Goal: Task Accomplishment & Management: Manage account settings

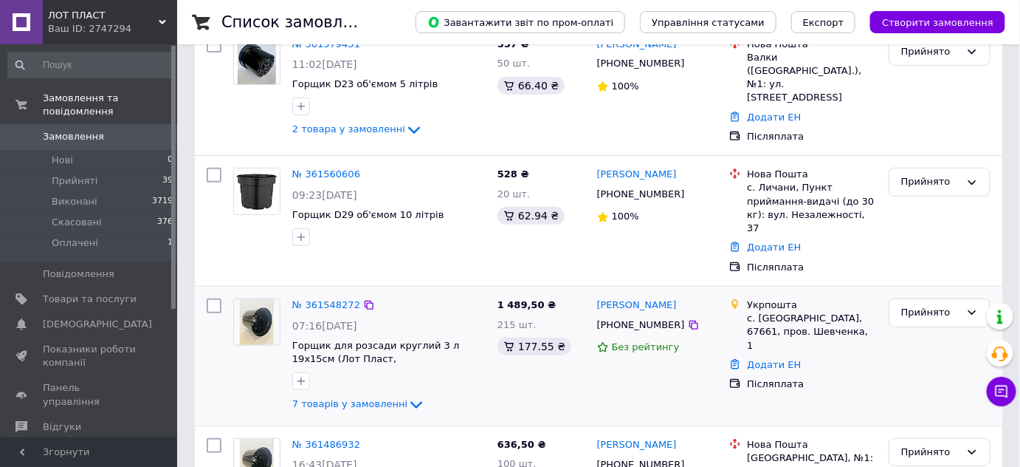
scroll to position [201, 0]
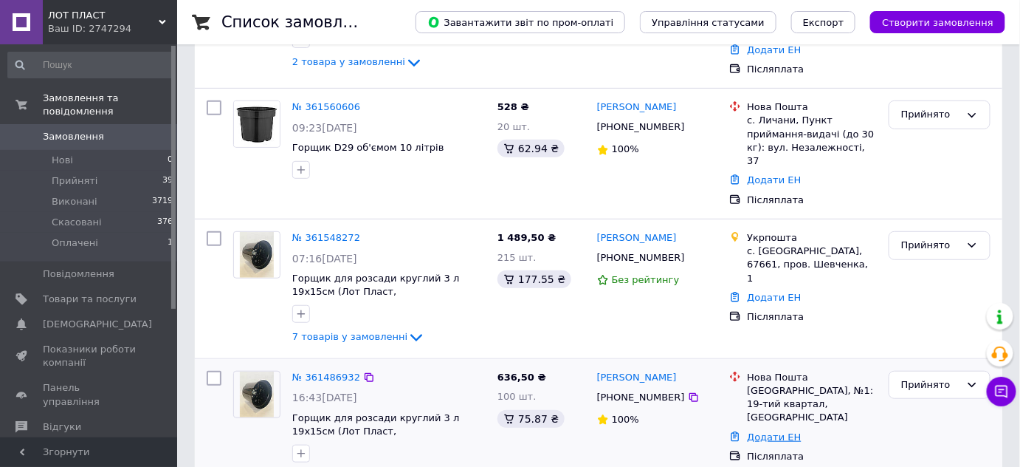
click at [782, 431] on link "Додати ЕН" at bounding box center [774, 436] width 54 height 11
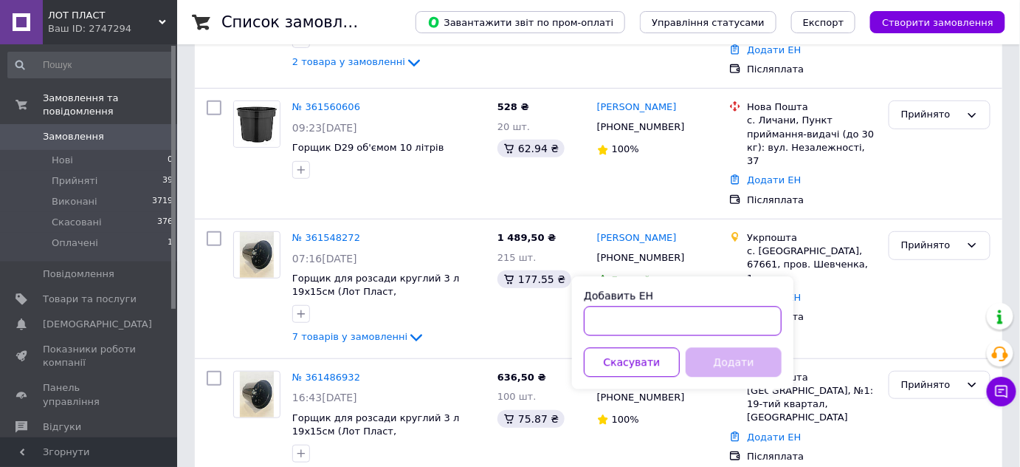
click at [639, 307] on input "Добавить ЕН" at bounding box center [683, 321] width 198 height 30
paste input "20451246959955"
type input "20451246959955"
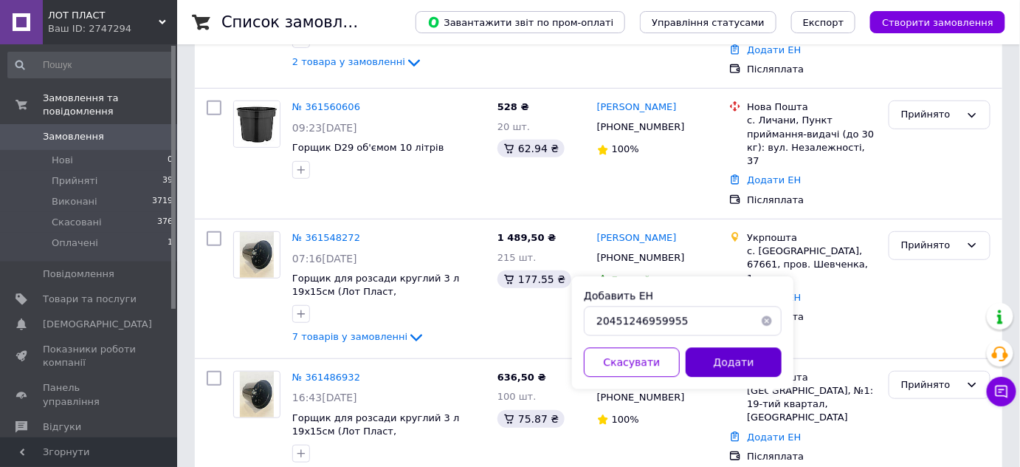
click at [763, 365] on button "Додати" at bounding box center [734, 363] width 96 height 30
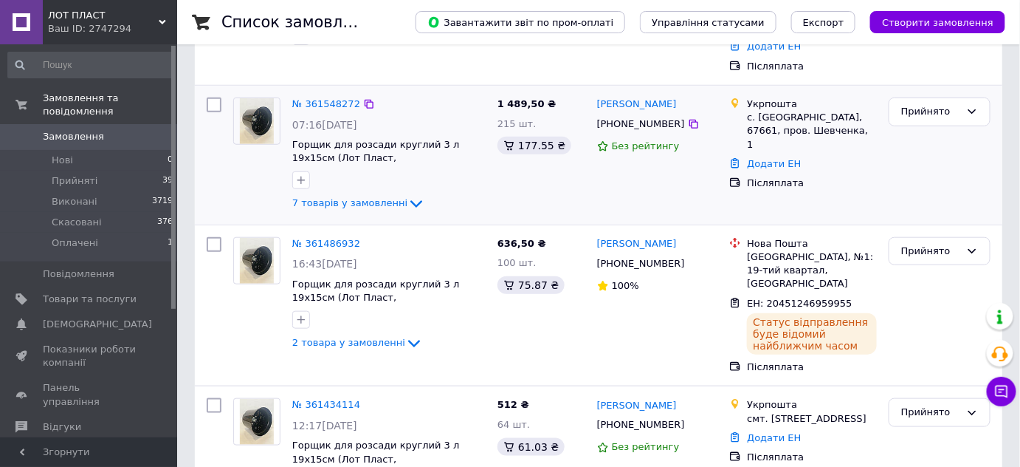
scroll to position [335, 0]
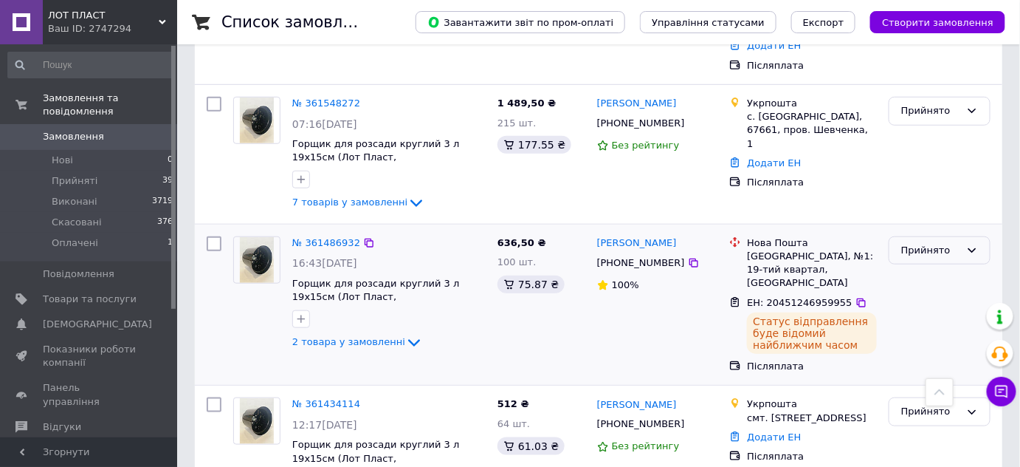
click at [952, 243] on div "Прийнято" at bounding box center [930, 251] width 59 height 16
click at [929, 267] on li "Виконано" at bounding box center [940, 280] width 100 height 27
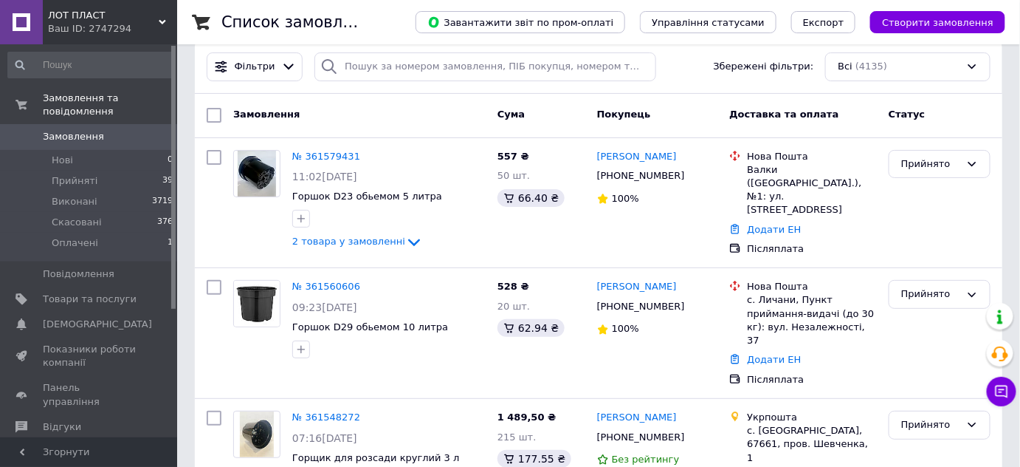
scroll to position [0, 0]
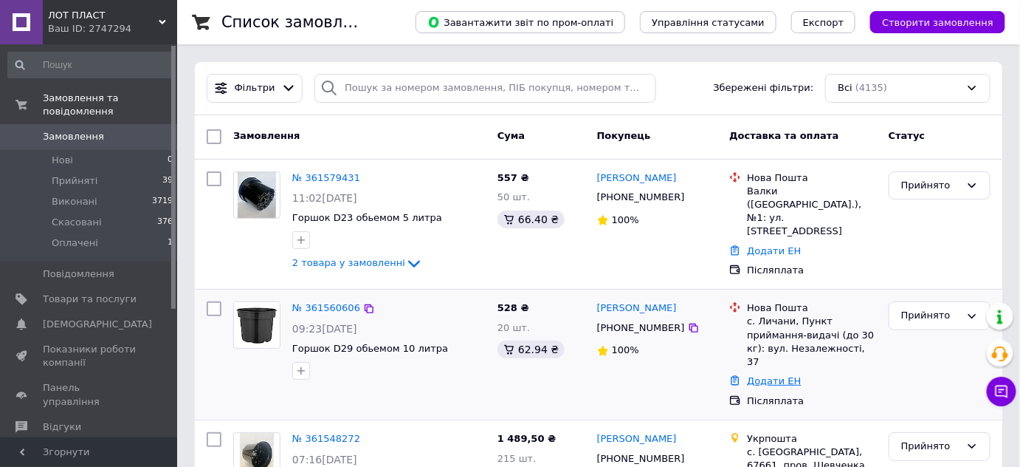
click at [780, 375] on link "Додати ЕН" at bounding box center [774, 380] width 54 height 11
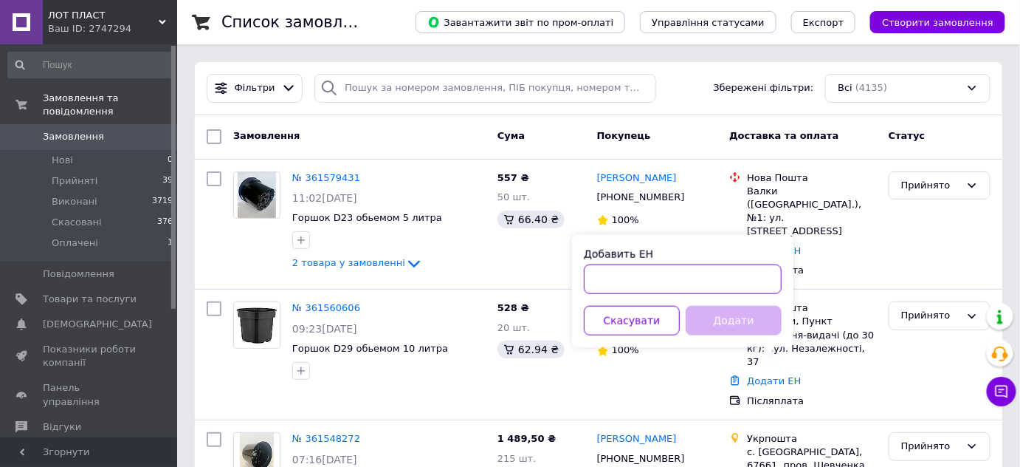
click at [672, 278] on input "Добавить ЕН" at bounding box center [683, 279] width 198 height 30
paste input "20451246962406"
type input "20451246962406"
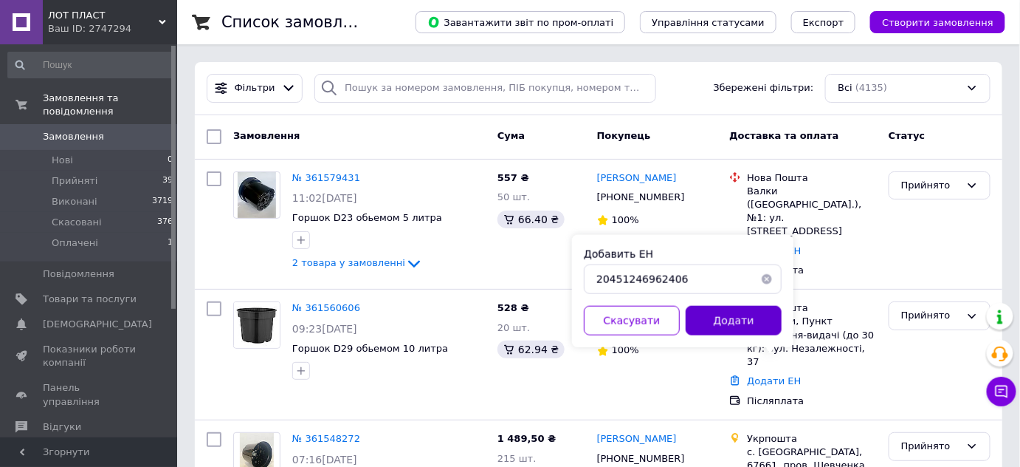
click at [749, 318] on button "Додати" at bounding box center [734, 321] width 96 height 30
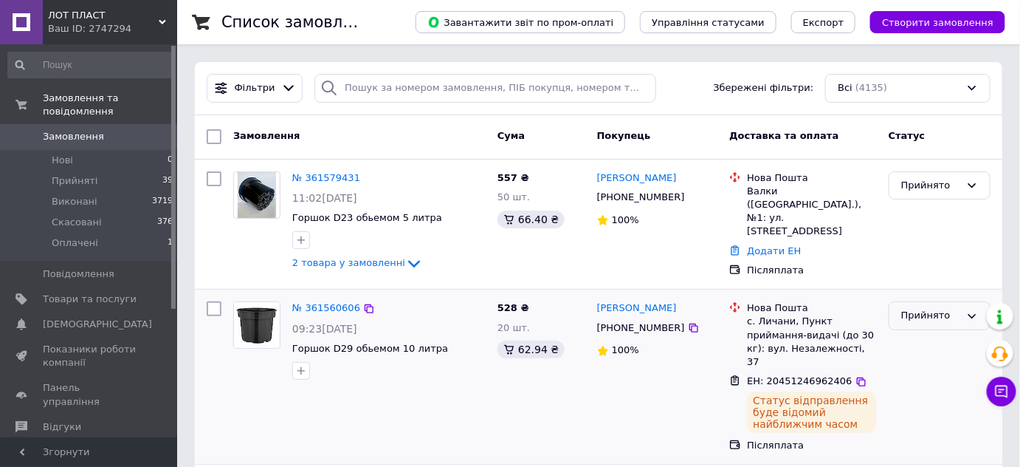
click at [916, 310] on div "Прийнято" at bounding box center [930, 316] width 59 height 16
click at [919, 334] on li "Виконано" at bounding box center [940, 346] width 100 height 27
click at [769, 245] on link "Додати ЕН" at bounding box center [774, 250] width 54 height 11
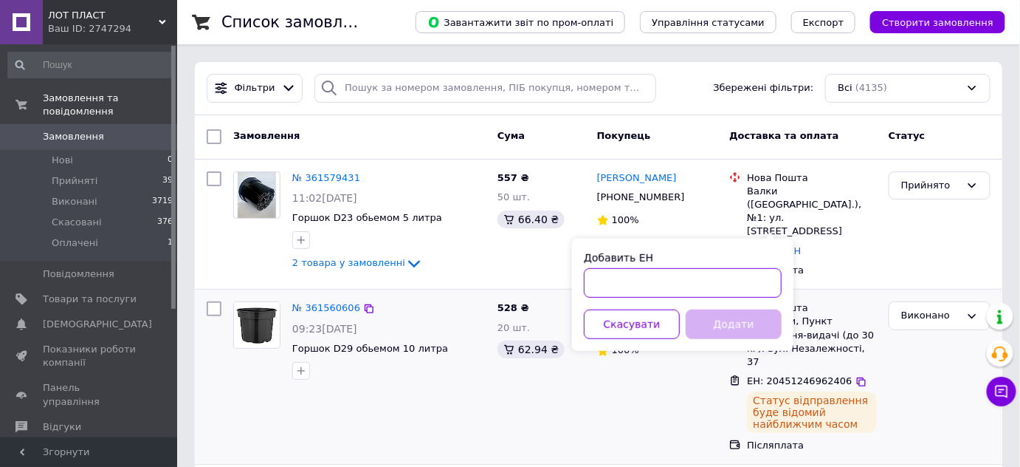
click at [744, 285] on input "Добавить ЕН" at bounding box center [683, 283] width 198 height 30
paste input "20451246993118"
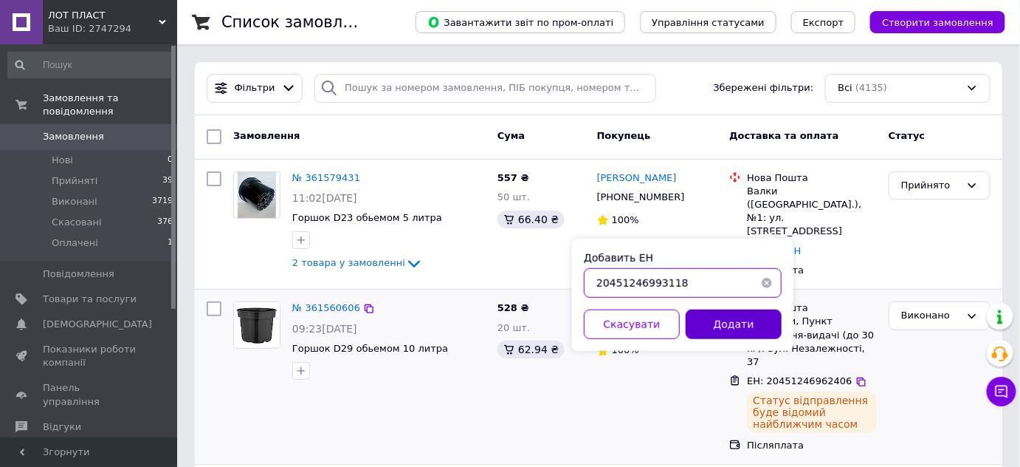
type input "20451246993118"
click at [750, 319] on button "Додати" at bounding box center [734, 324] width 96 height 30
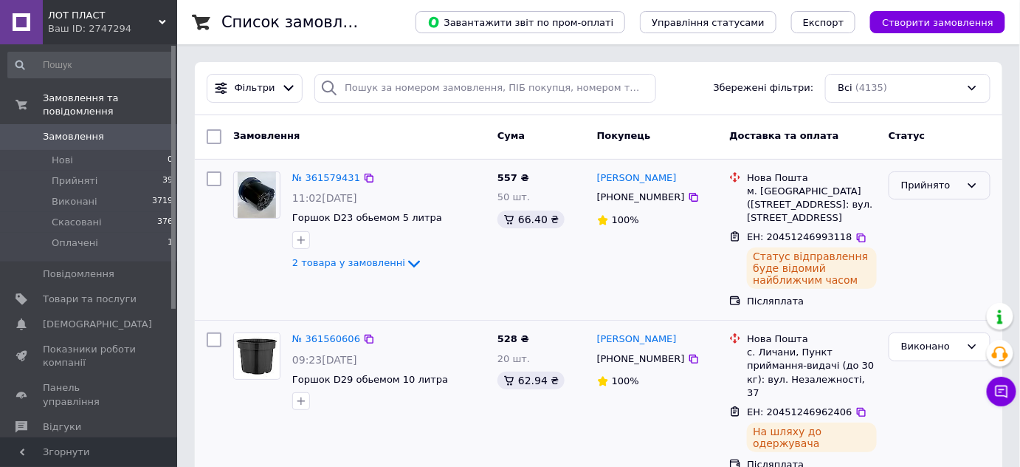
click at [946, 182] on div "Прийнято" at bounding box center [930, 186] width 59 height 16
click at [927, 213] on li "Виконано" at bounding box center [940, 215] width 100 height 27
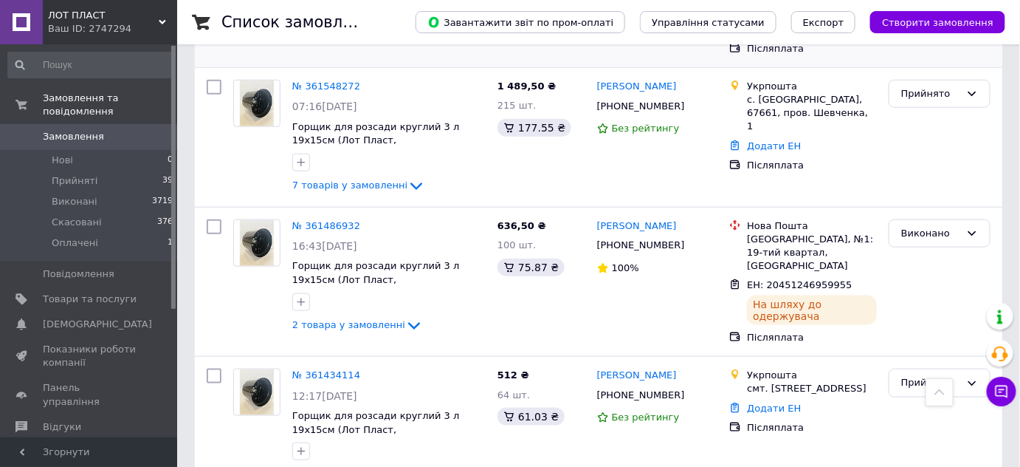
scroll to position [470, 0]
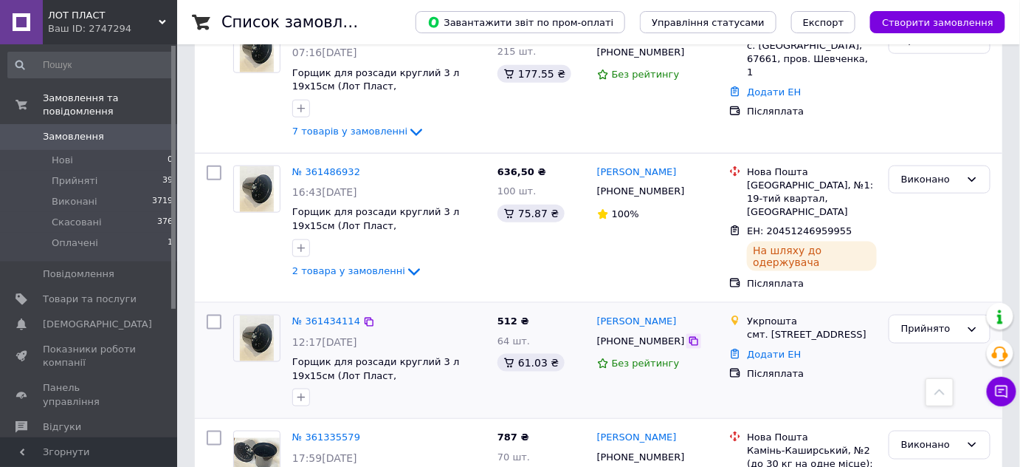
click at [688, 335] on icon at bounding box center [694, 341] width 12 height 12
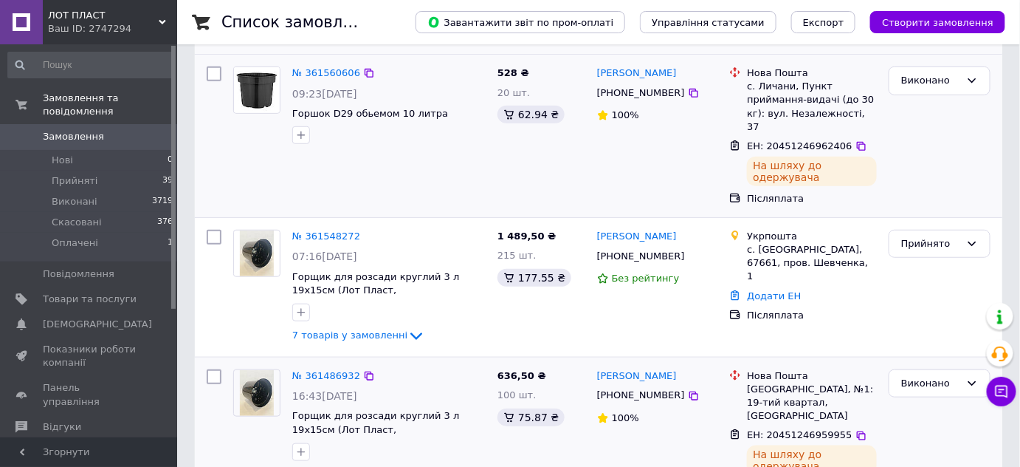
scroll to position [268, 0]
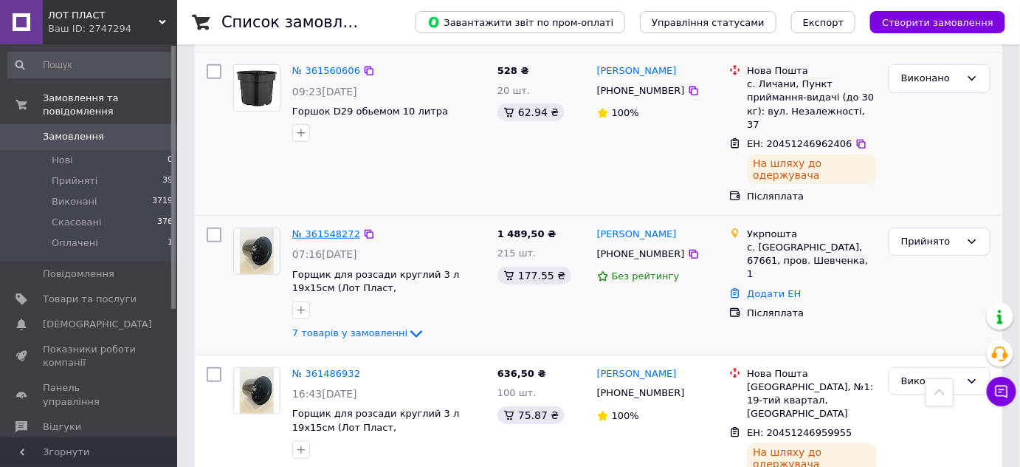
click at [327, 228] on link "№ 361548272" at bounding box center [326, 233] width 68 height 11
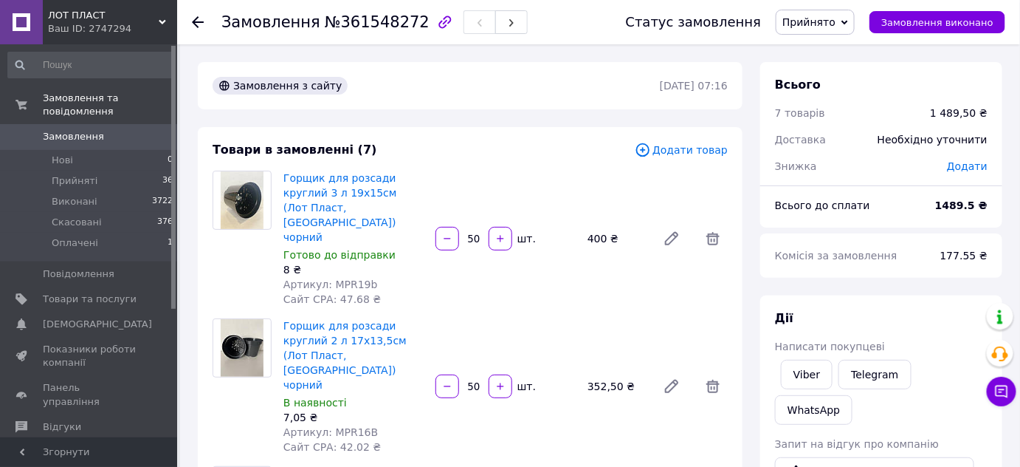
click at [195, 23] on use at bounding box center [198, 22] width 12 height 12
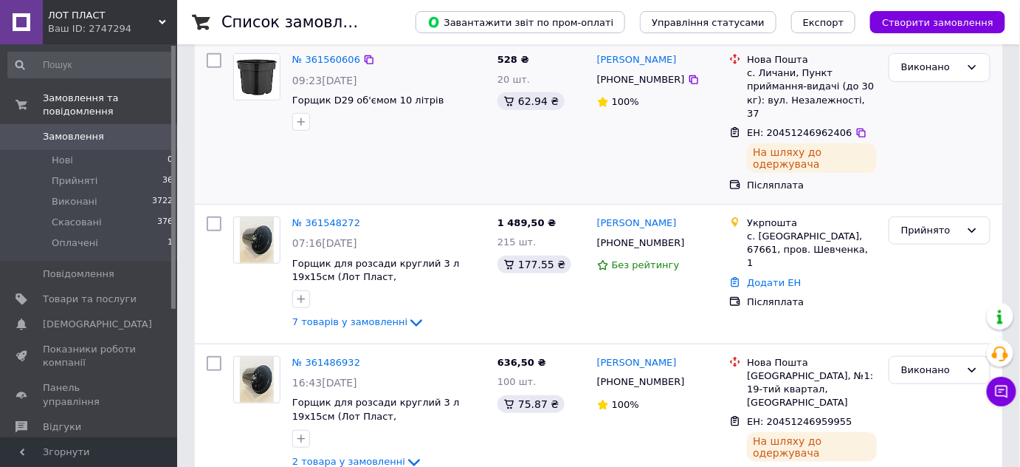
scroll to position [268, 0]
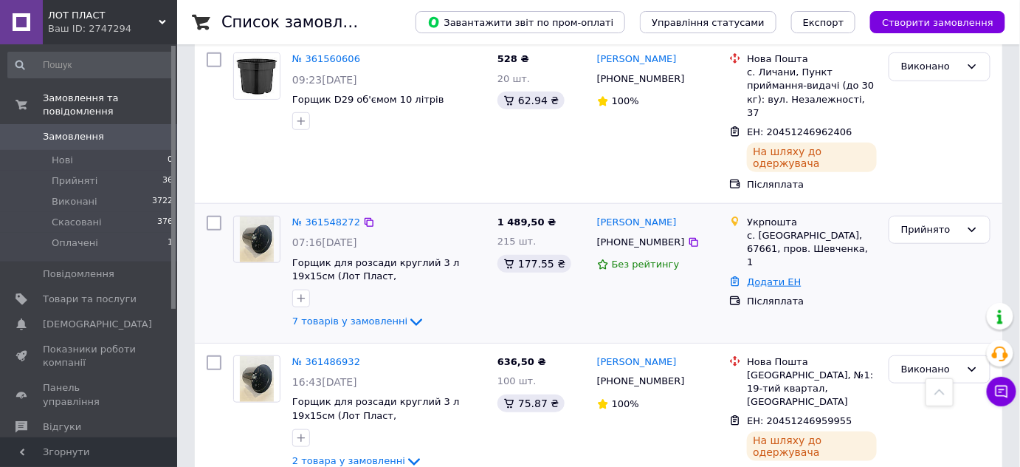
click at [784, 276] on link "Додати ЕН" at bounding box center [774, 281] width 54 height 11
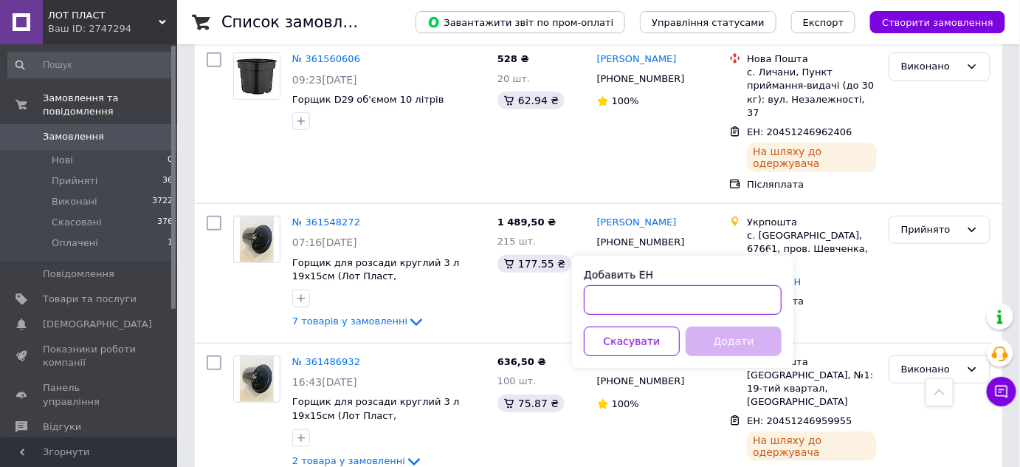
click at [695, 290] on input "Добавить ЕН" at bounding box center [683, 300] width 198 height 30
paste input "Відправлення №0505368702026"
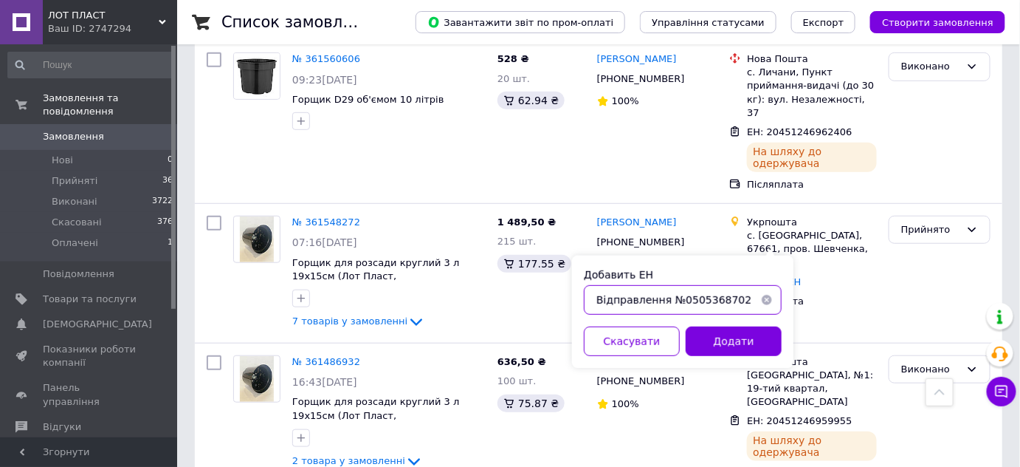
click at [673, 300] on input "Відправлення №0505368702026" at bounding box center [683, 300] width 198 height 30
type input "0505368702026"
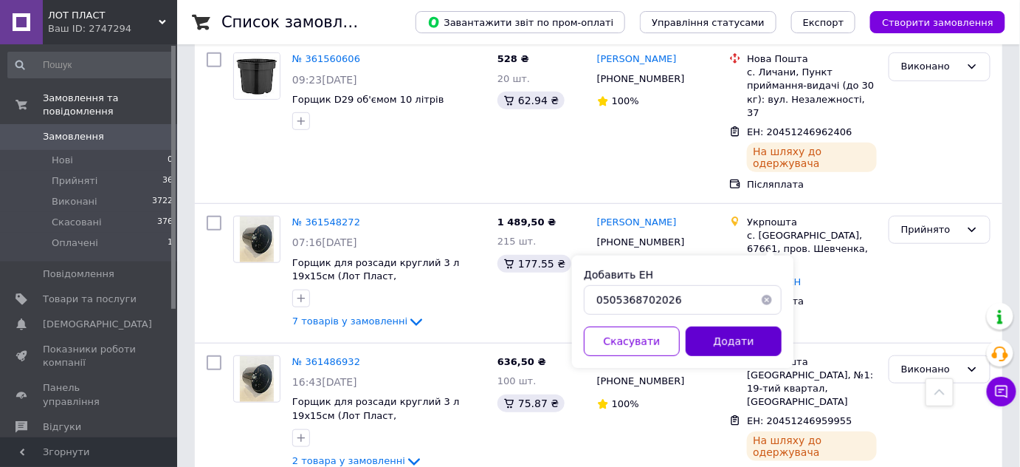
click at [718, 348] on button "Додати" at bounding box center [734, 341] width 96 height 30
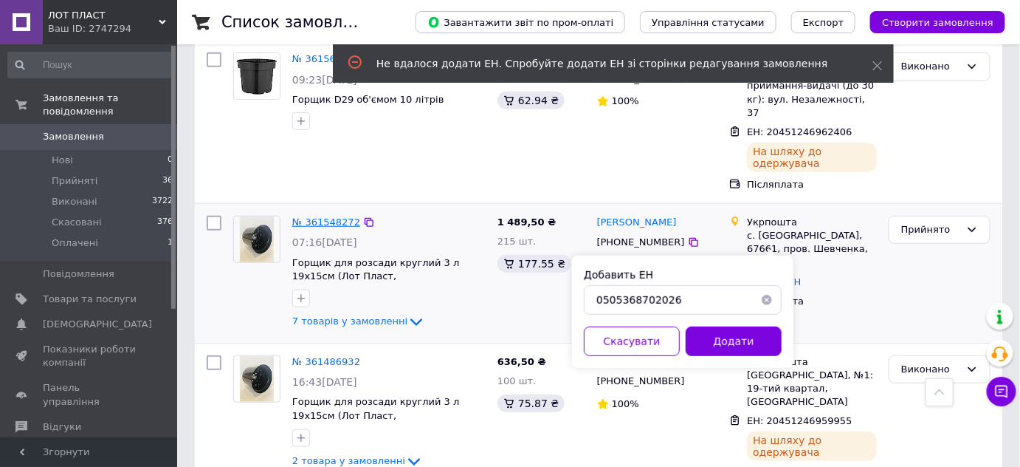
click at [326, 216] on link "№ 361548272" at bounding box center [326, 221] width 68 height 11
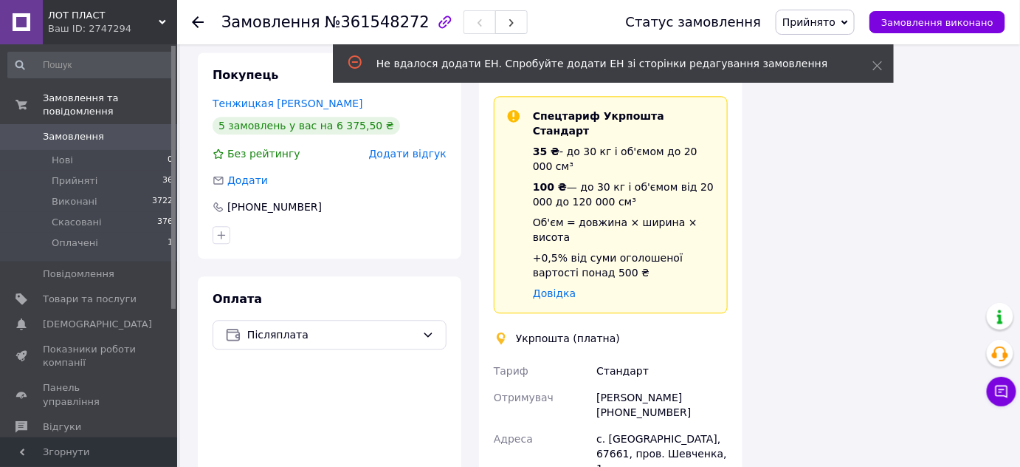
scroll to position [1208, 0]
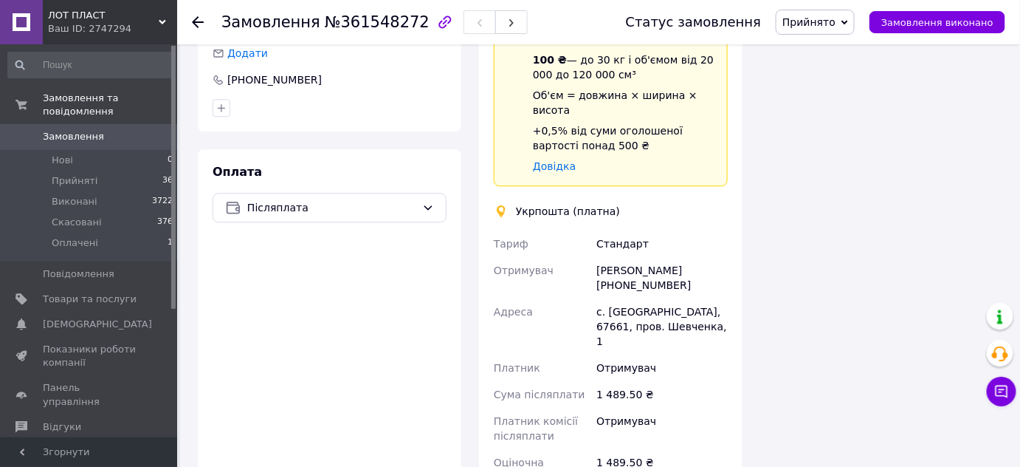
paste input "Відправлення№05053687020"
type input "05053687020"
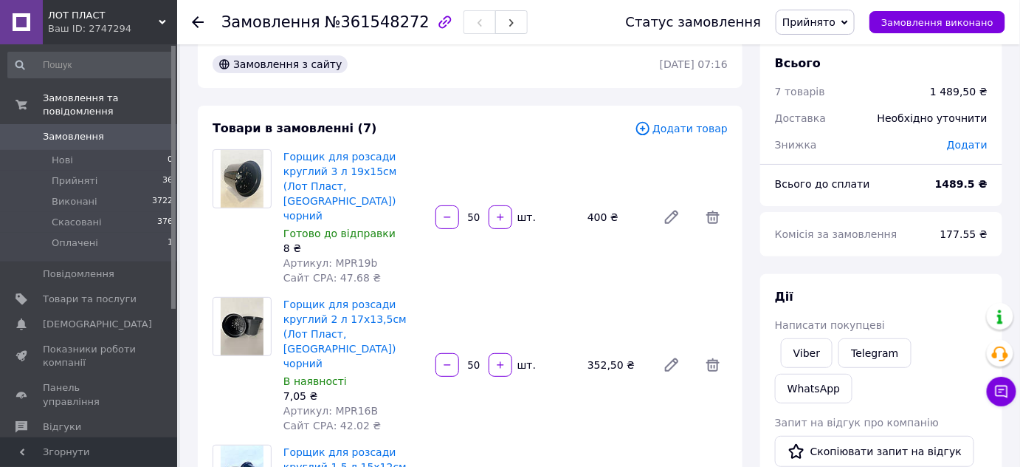
scroll to position [0, 0]
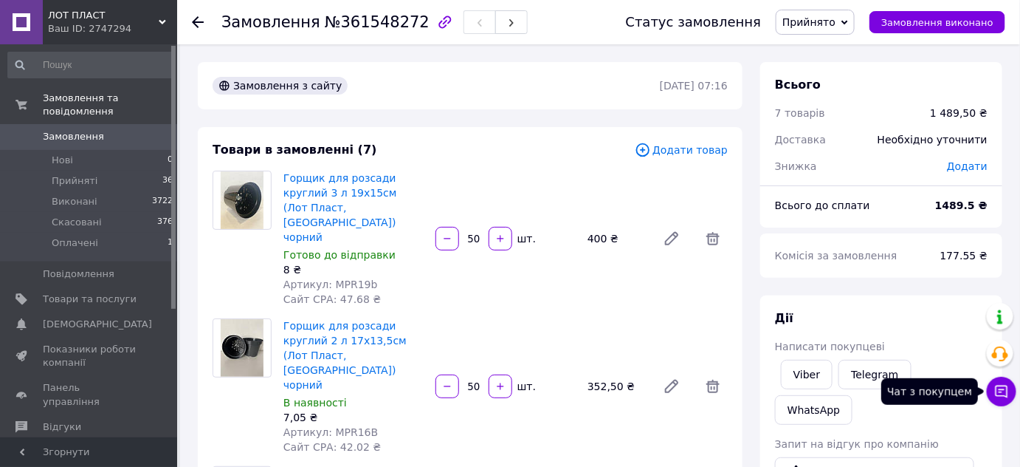
click at [1003, 385] on icon at bounding box center [1002, 391] width 13 height 13
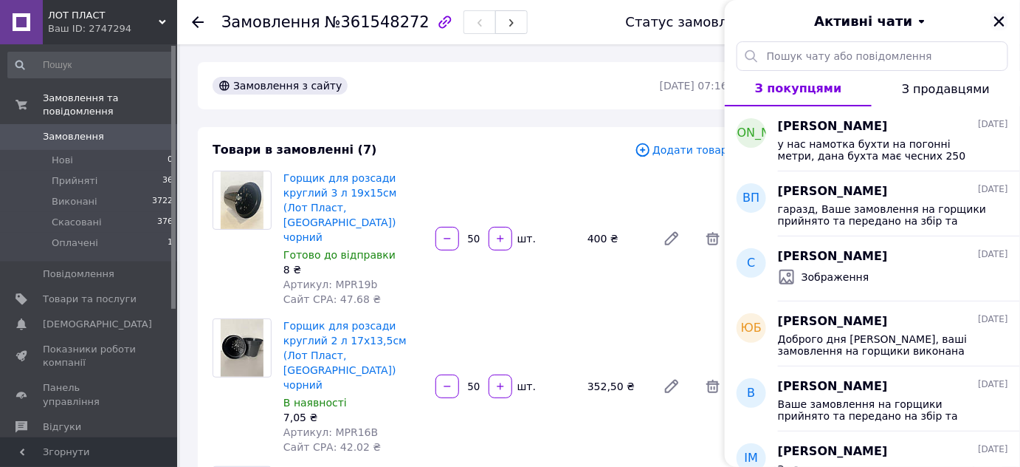
click at [1000, 19] on icon "Закрити" at bounding box center [999, 21] width 10 height 10
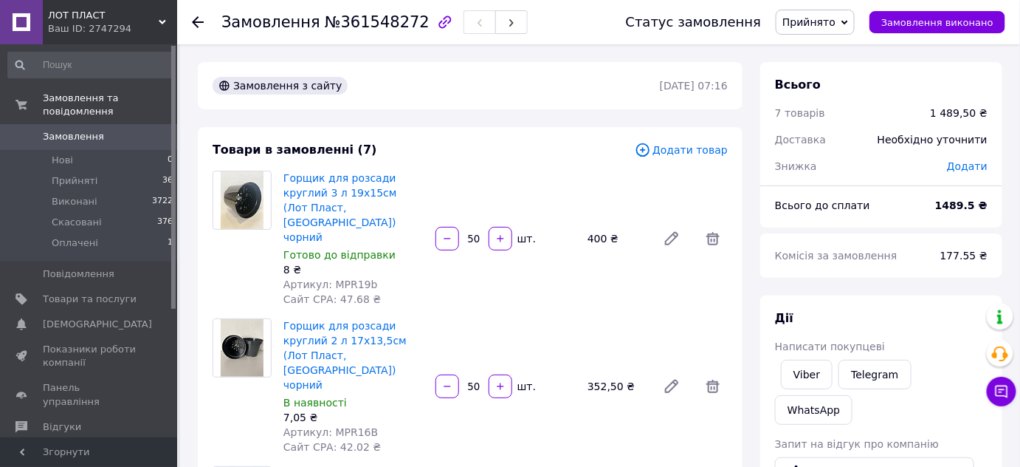
click at [84, 130] on span "Замовлення" at bounding box center [73, 136] width 61 height 13
